Goal: Information Seeking & Learning: Understand process/instructions

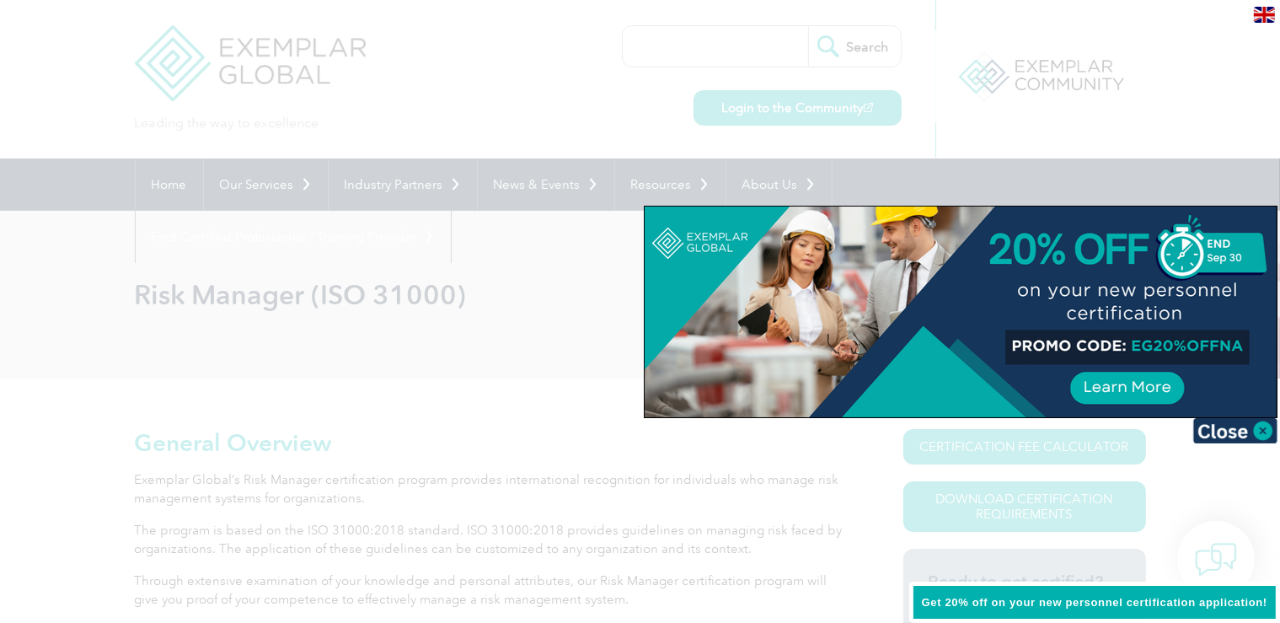
drag, startPoint x: 1134, startPoint y: 347, endPoint x: 1198, endPoint y: 351, distance: 64.2
click at [1198, 351] on div at bounding box center [961, 311] width 632 height 211
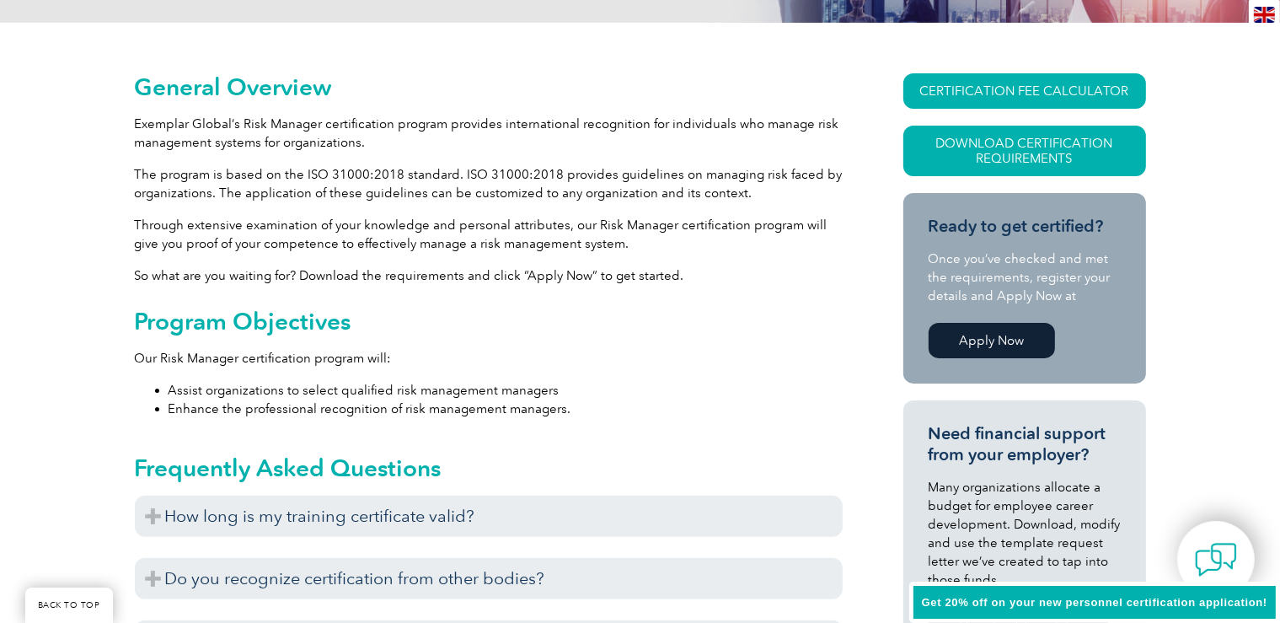
scroll to position [711, 0]
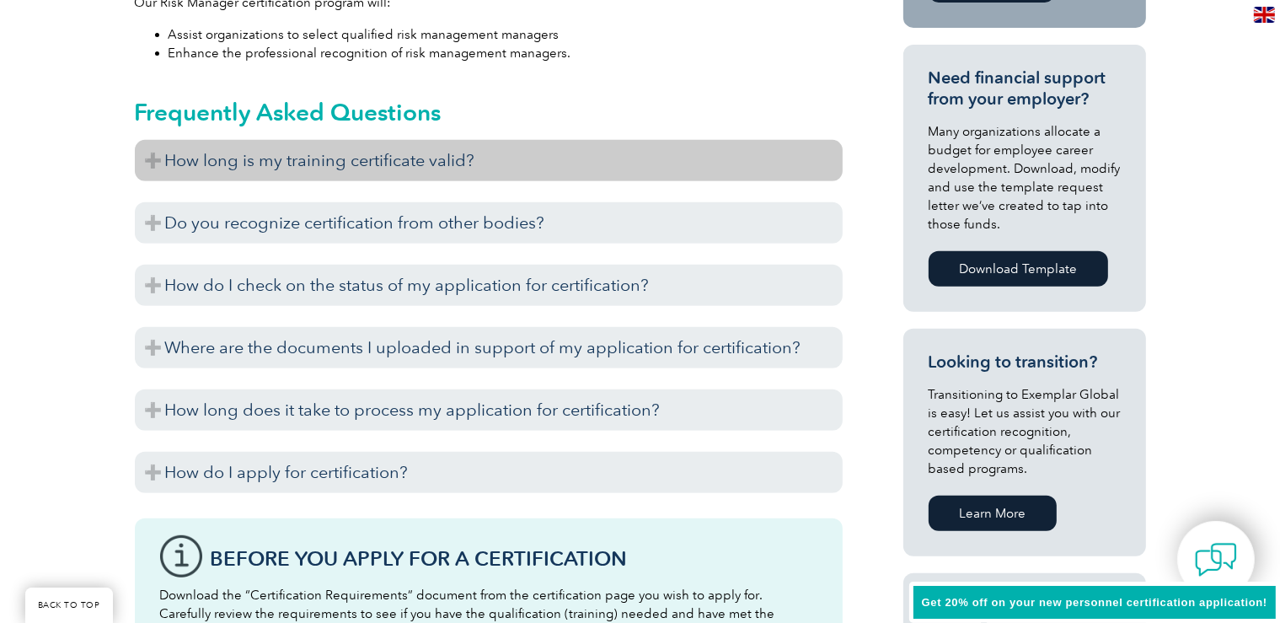
click at [381, 169] on h3 "How long is my training certificate valid?" at bounding box center [489, 160] width 708 height 41
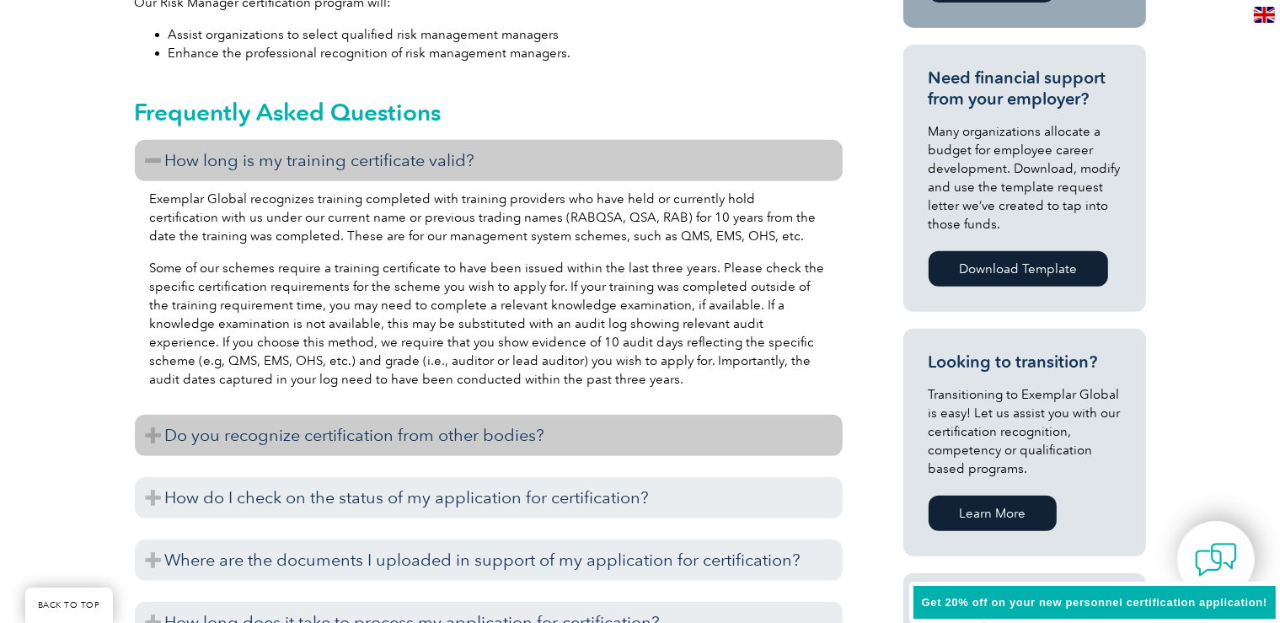
click at [426, 442] on h3 "Do you recognize certification from other bodies?" at bounding box center [489, 435] width 708 height 41
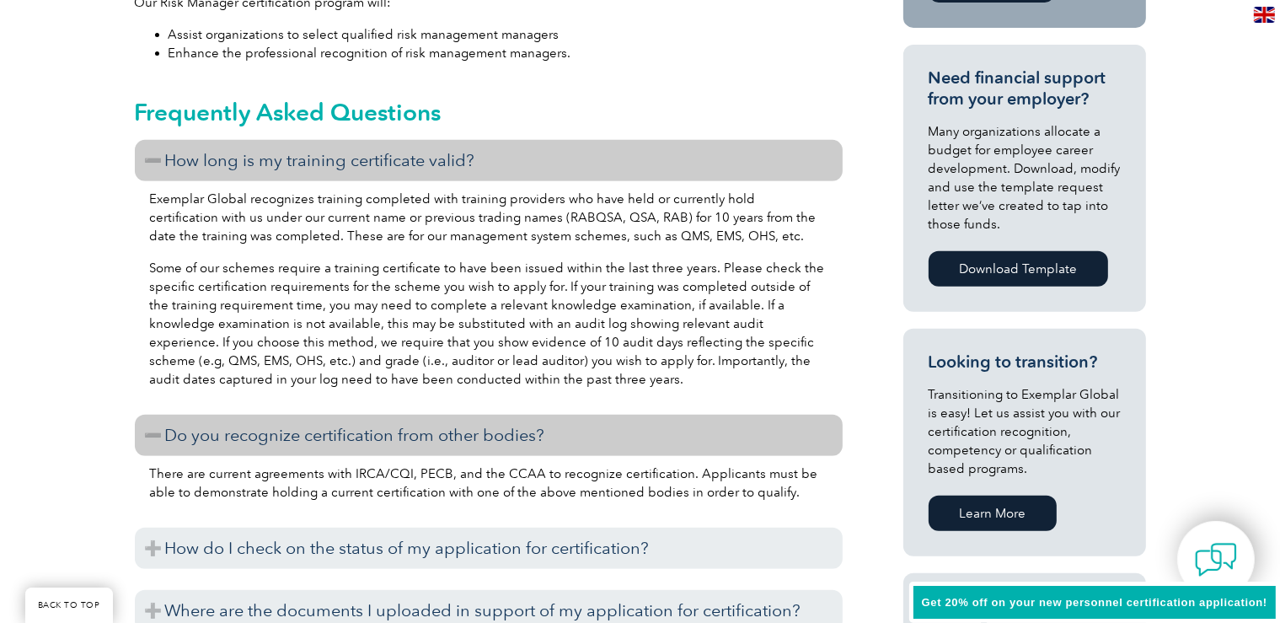
click at [426, 441] on h3 "Do you recognize certification from other bodies?" at bounding box center [489, 435] width 708 height 41
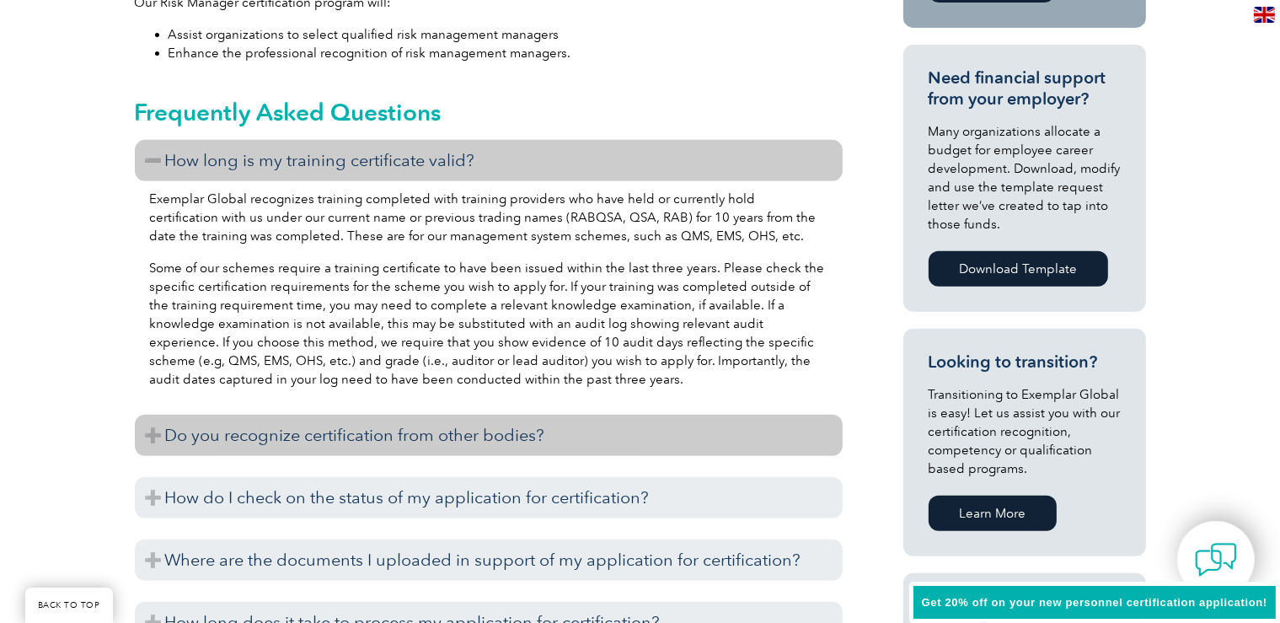
click at [426, 441] on h3 "Do you recognize certification from other bodies?" at bounding box center [489, 435] width 708 height 41
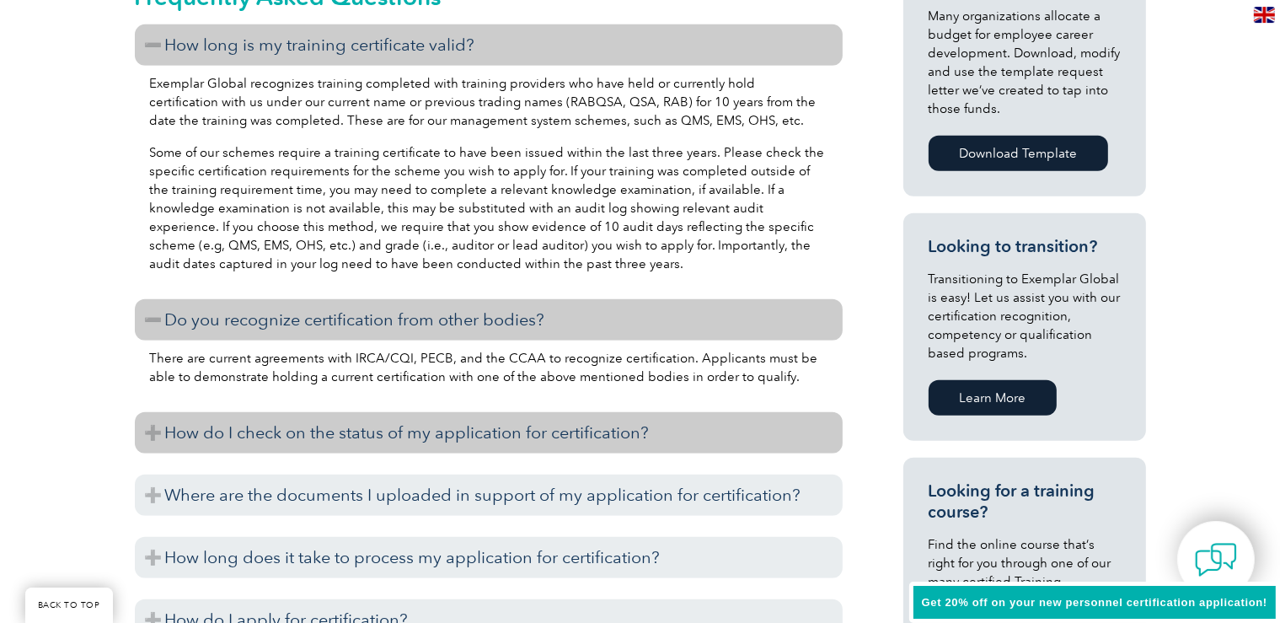
scroll to position [890, 0]
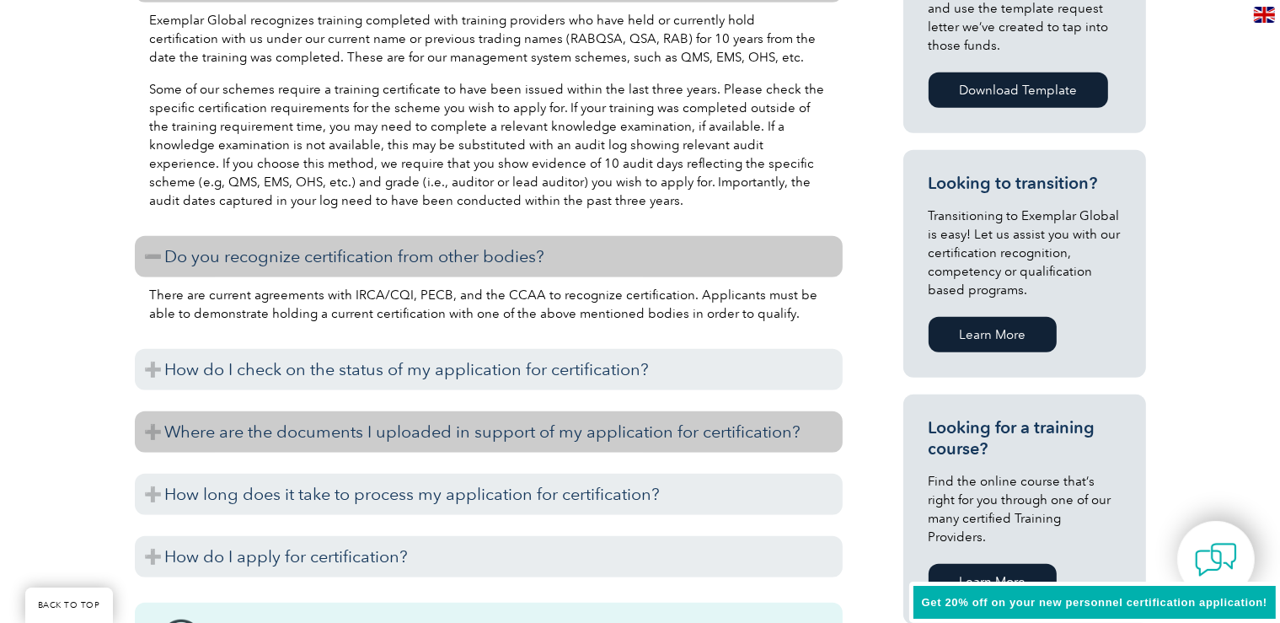
click at [426, 432] on h3 "Where are the documents I uploaded in support of my application for certificati…" at bounding box center [489, 431] width 708 height 41
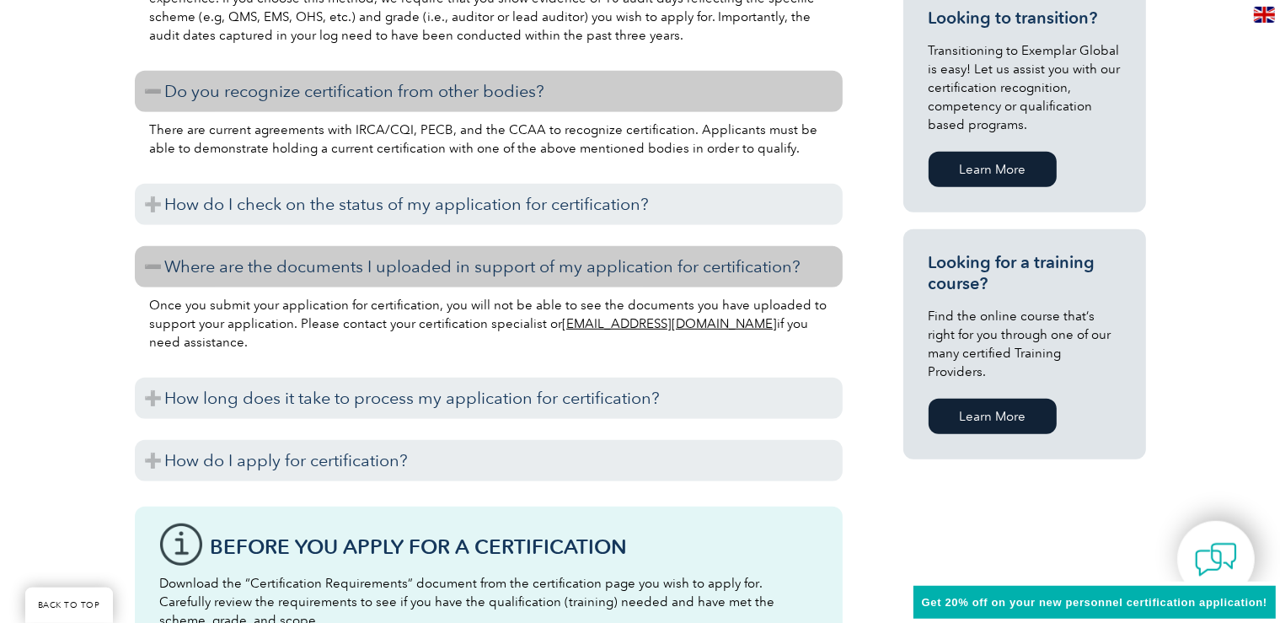
scroll to position [1068, 0]
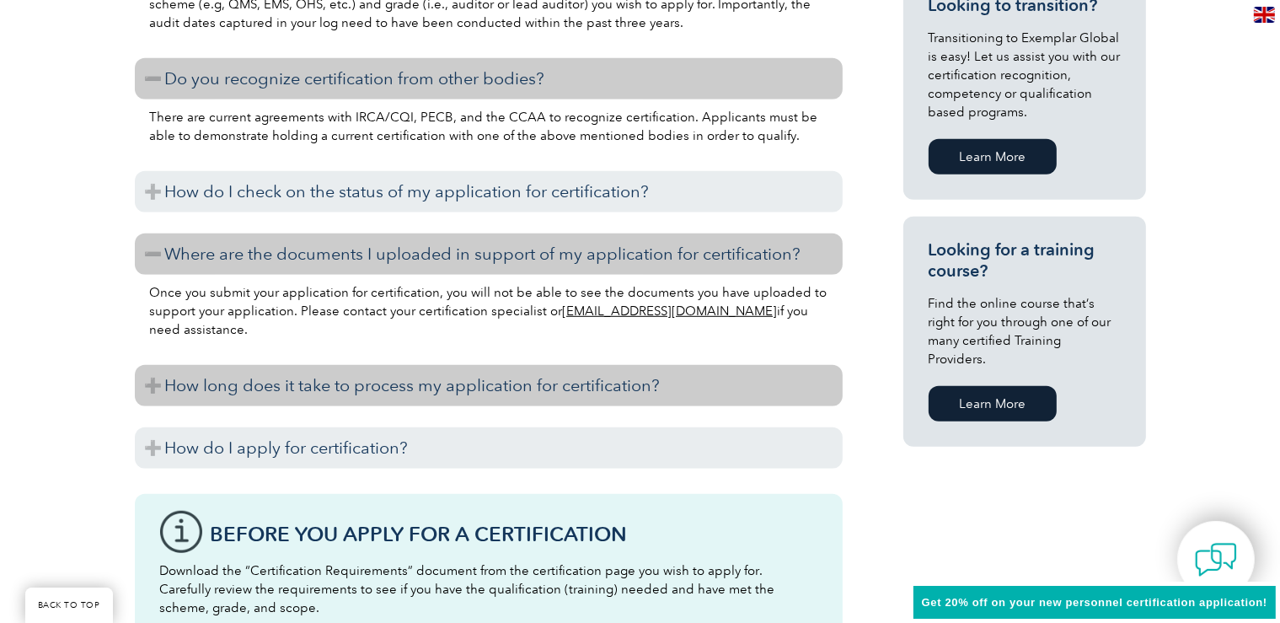
click at [420, 399] on h3 "How long does it take to process my application for certification?" at bounding box center [489, 385] width 708 height 41
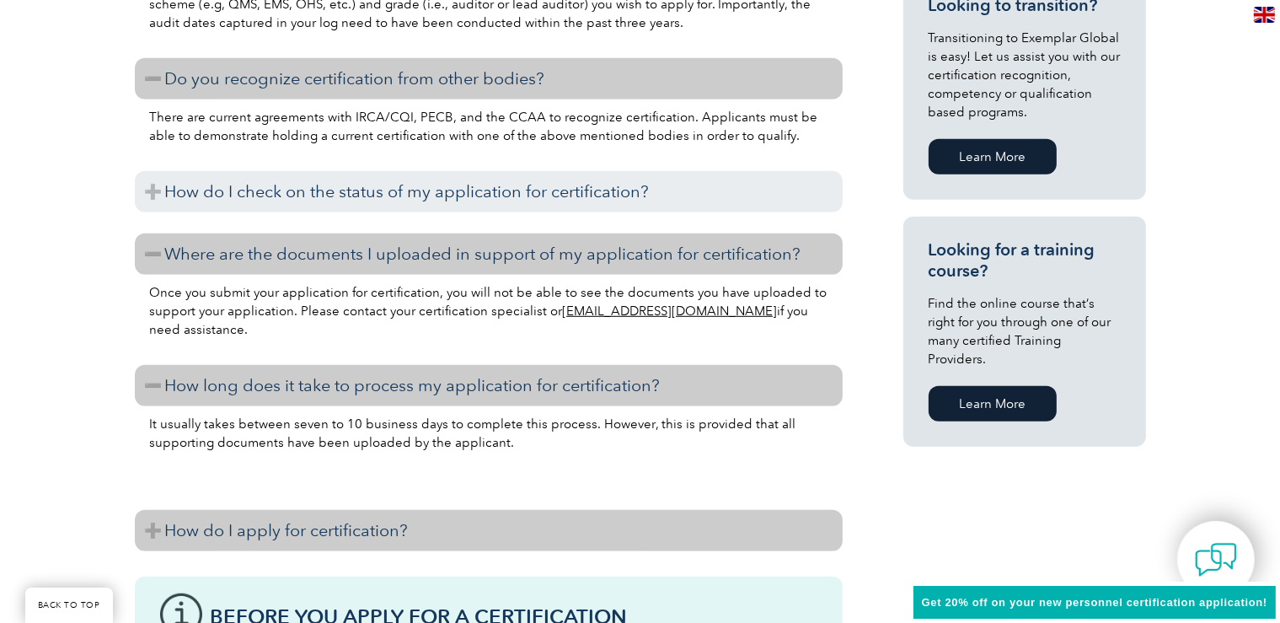
click at [453, 532] on h3 "How do I apply for certification?" at bounding box center [489, 530] width 708 height 41
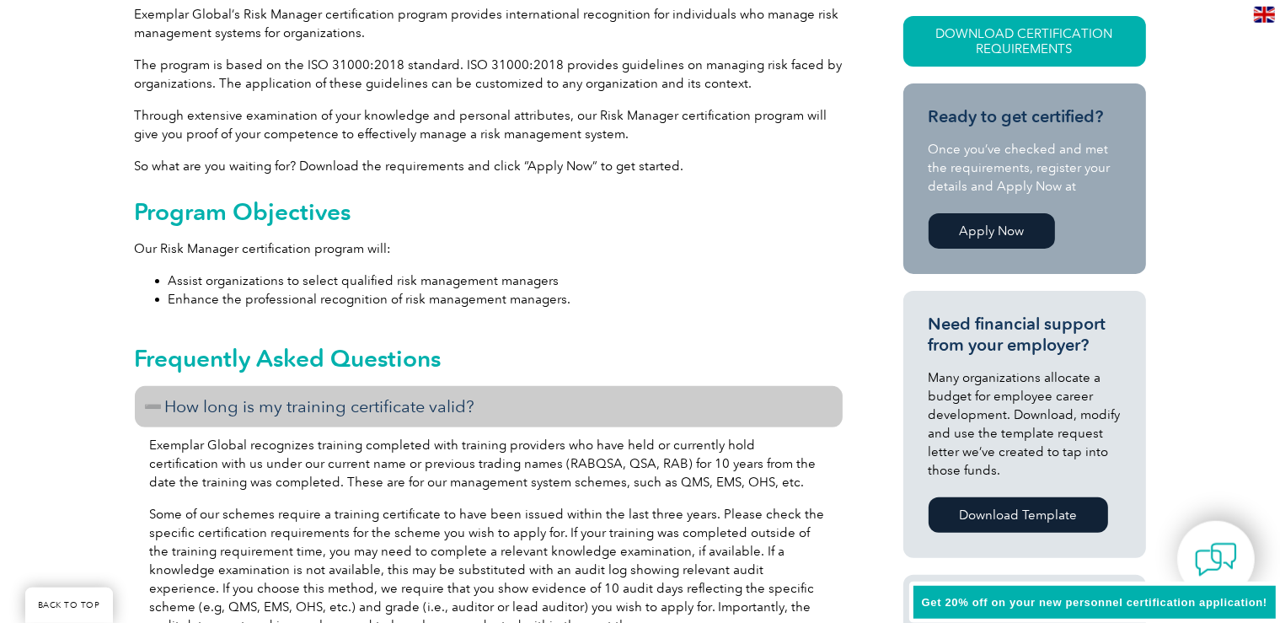
scroll to position [180, 0]
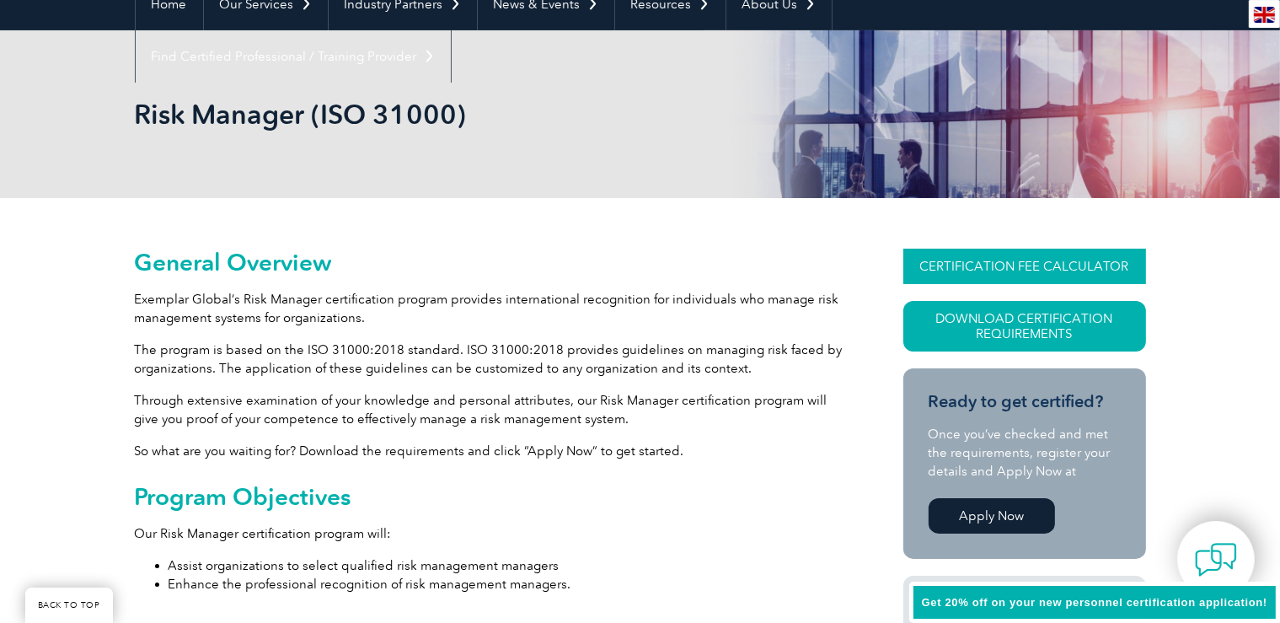
click at [999, 260] on link "CERTIFICATION FEE CALCULATOR" at bounding box center [1024, 266] width 243 height 35
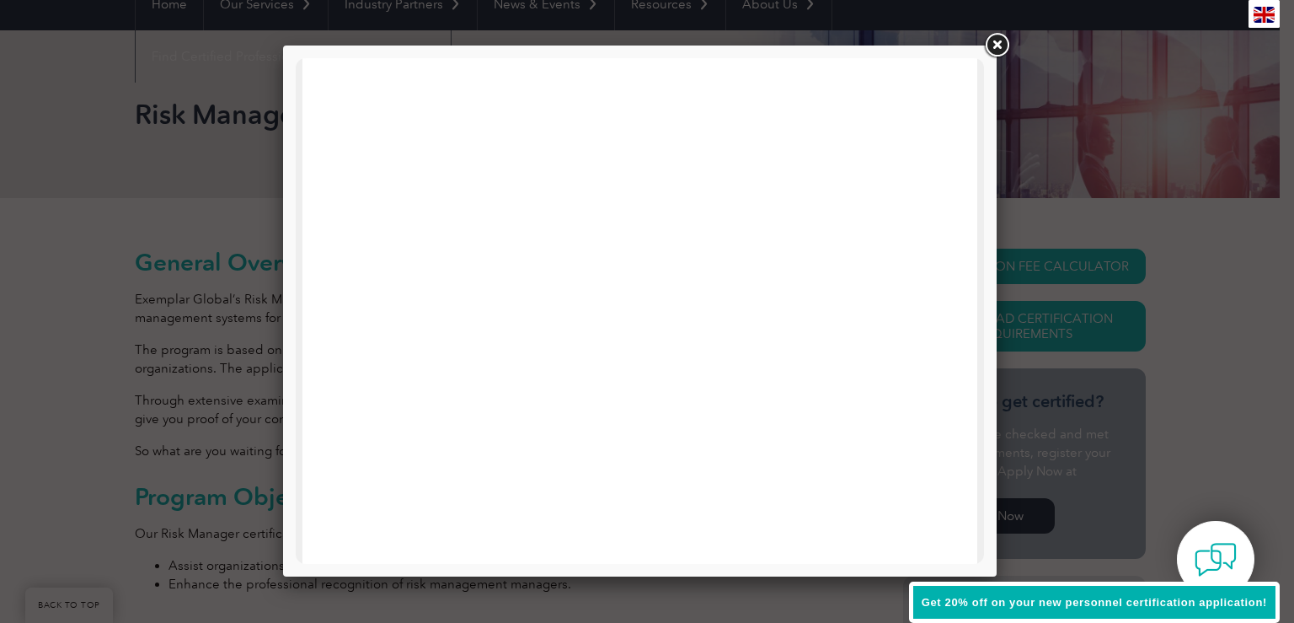
scroll to position [0, 0]
click at [514, 302] on iframe at bounding box center [640, 435] width 608 height 1264
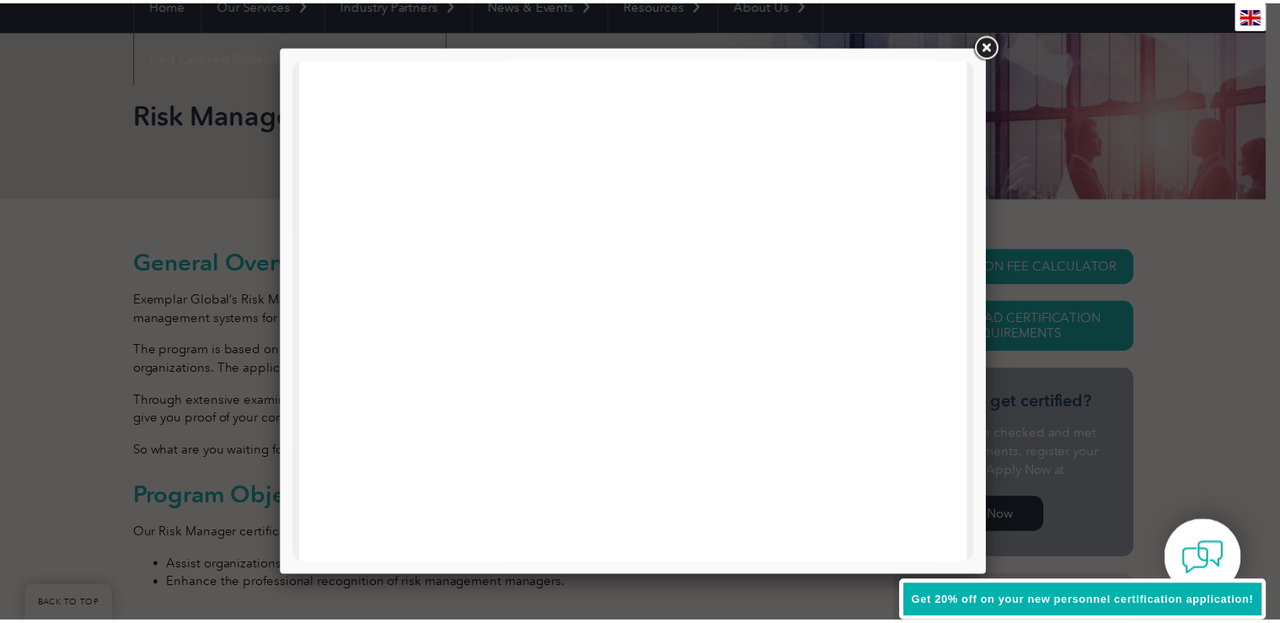
scroll to position [543, 0]
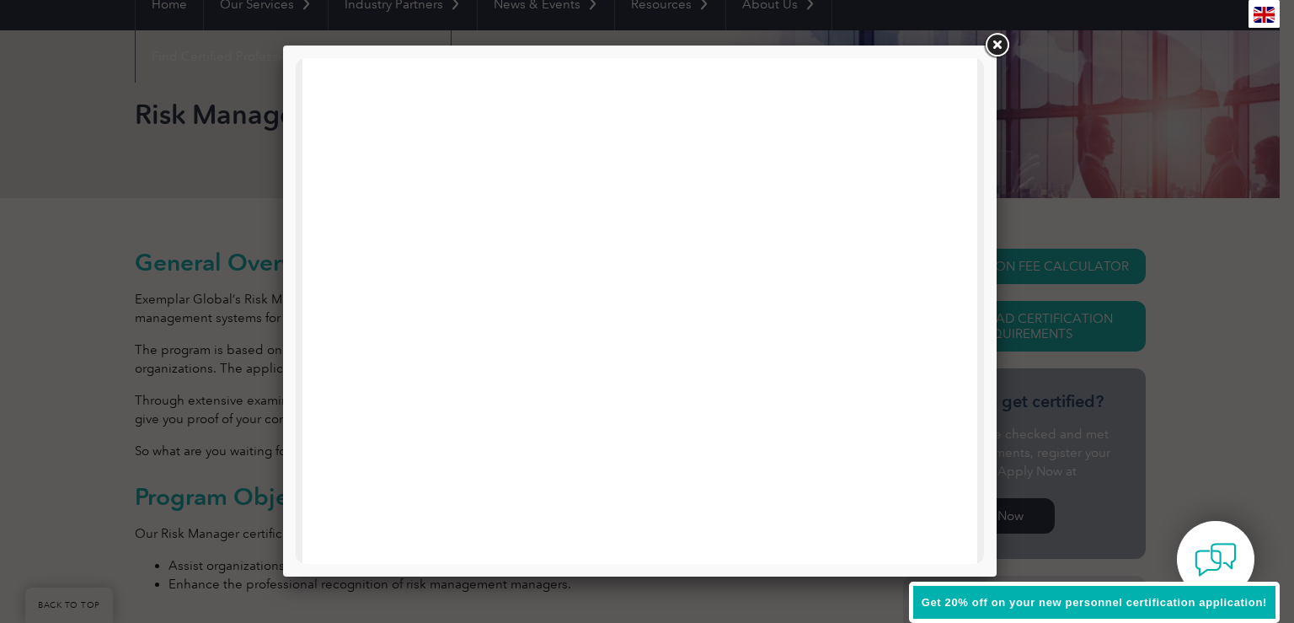
click at [1003, 38] on link at bounding box center [997, 45] width 30 height 30
